Goal: Check status: Check status

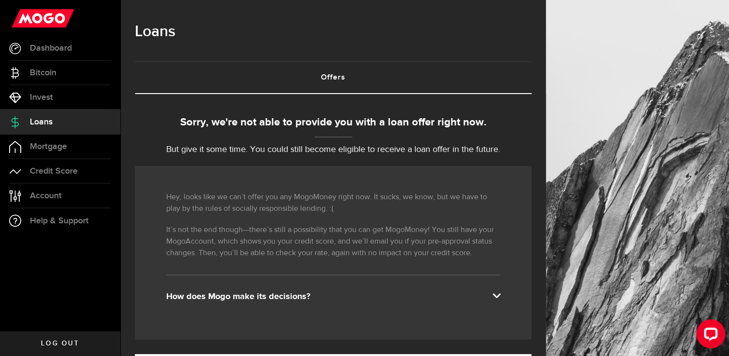
click at [500, 291] on span at bounding box center [497, 295] width 8 height 8
click at [500, 294] on span at bounding box center [497, 295] width 8 height 8
click at [46, 169] on span "Credit Score" at bounding box center [54, 171] width 48 height 9
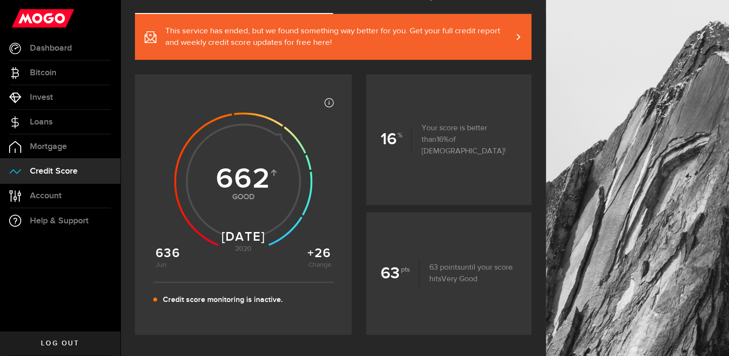
scroll to position [93, 0]
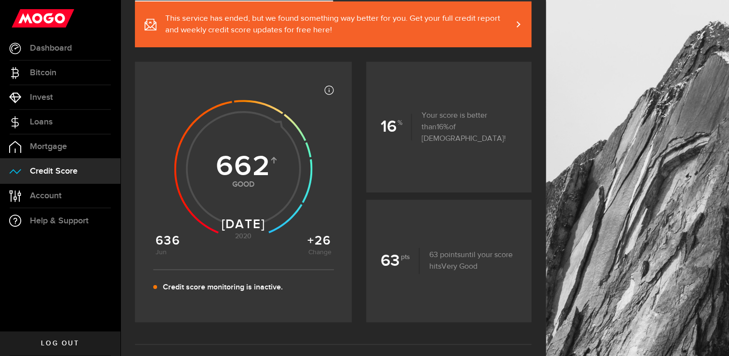
click at [70, 342] on span "Log out" at bounding box center [60, 343] width 38 height 7
